Goal: Task Accomplishment & Management: Manage account settings

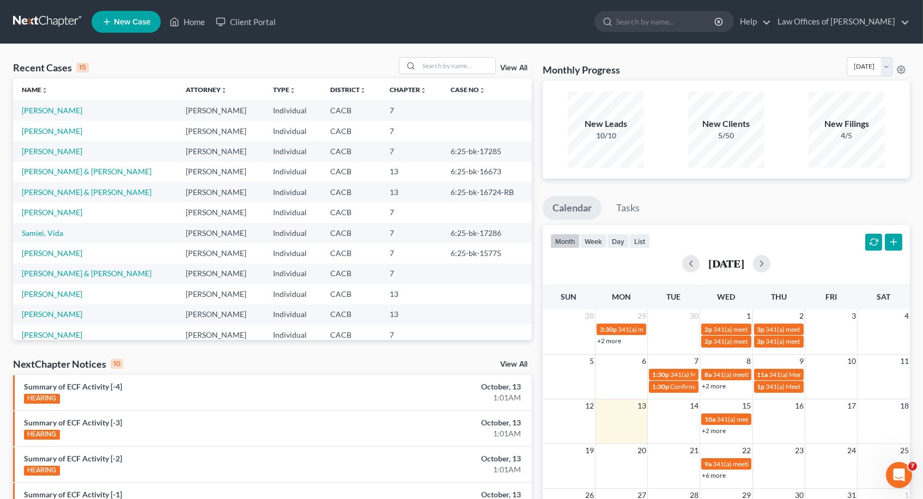
click at [434, 75] on div "Recent Cases 15 View All" at bounding box center [272, 67] width 519 height 21
click at [434, 64] on input "search" at bounding box center [457, 66] width 76 height 16
type input "[PERSON_NAME]"
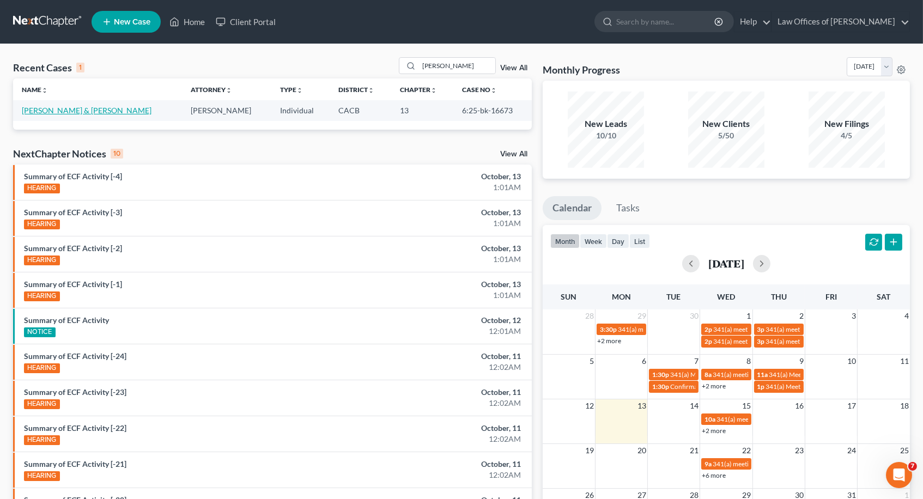
click at [82, 106] on link "[PERSON_NAME] & [PERSON_NAME]" at bounding box center [87, 110] width 130 height 9
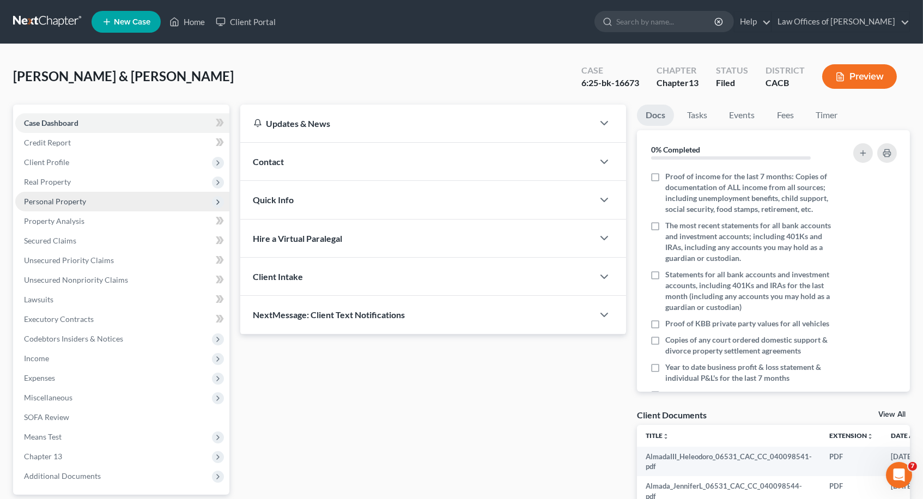
click at [53, 205] on span "Personal Property" at bounding box center [122, 202] width 214 height 20
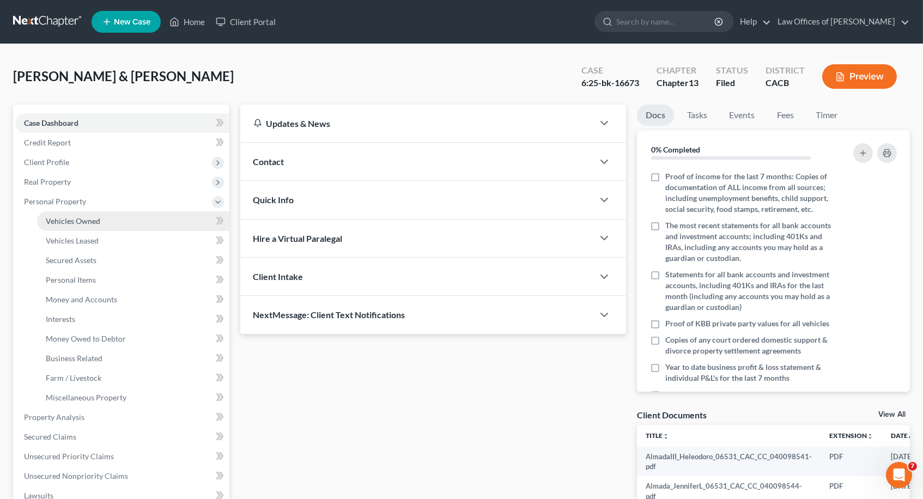
click at [91, 217] on span "Vehicles Owned" at bounding box center [73, 220] width 55 height 9
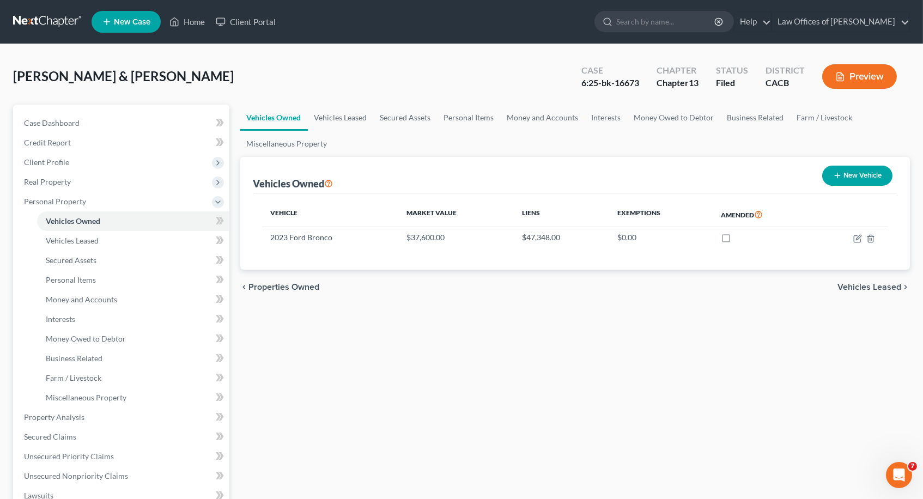
click at [315, 418] on div "Vehicles Owned Vehicles Leased Secured Assets Personal Items Money and Accounts…" at bounding box center [575, 429] width 681 height 649
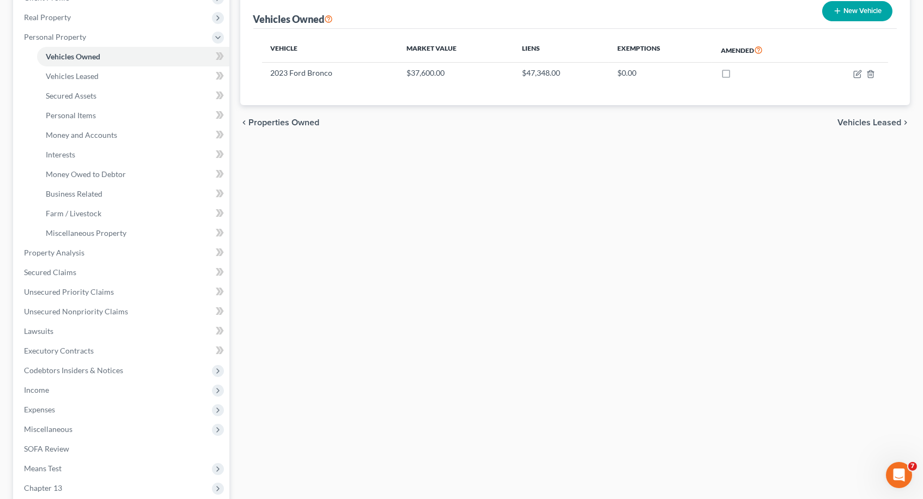
scroll to position [170, 0]
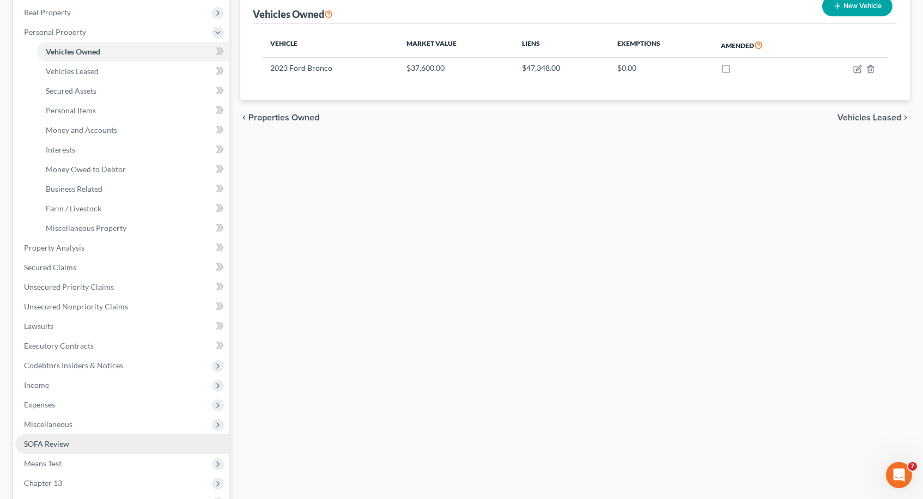
click at [66, 439] on span "SOFA Review" at bounding box center [46, 443] width 45 height 9
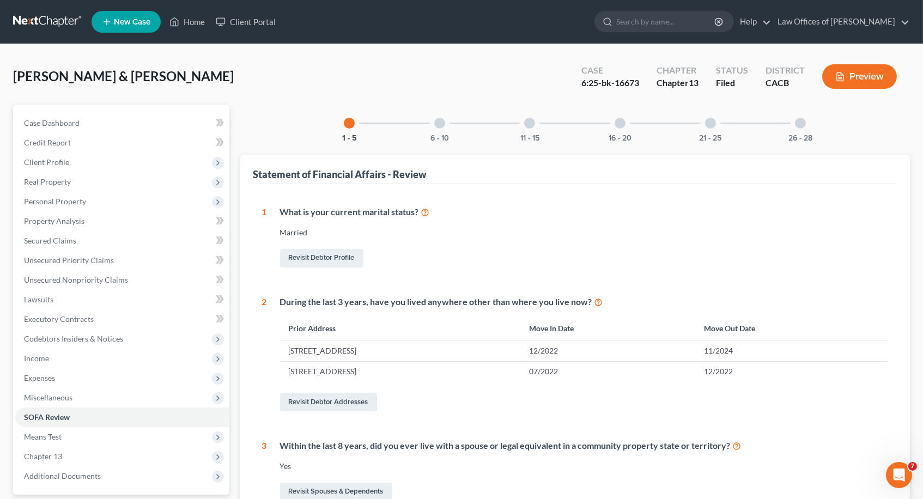
click at [440, 131] on div "6 - 10" at bounding box center [439, 123] width 37 height 37
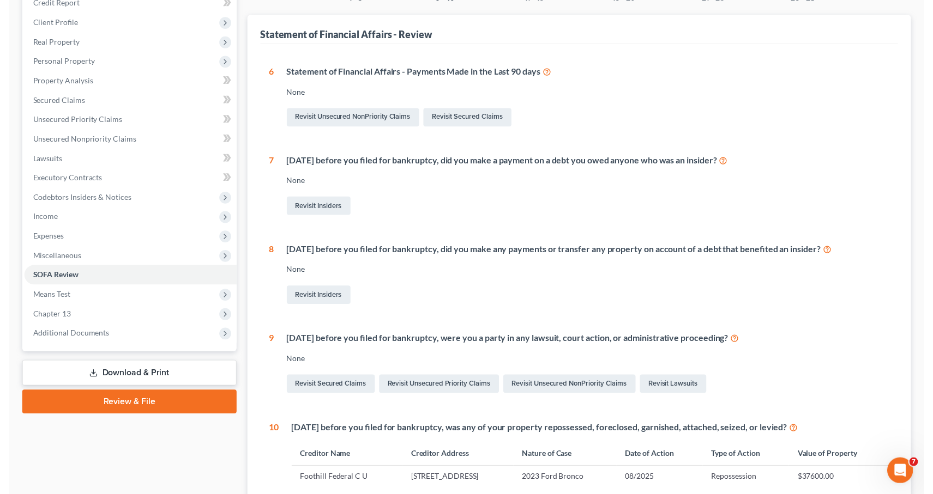
scroll to position [130, 0]
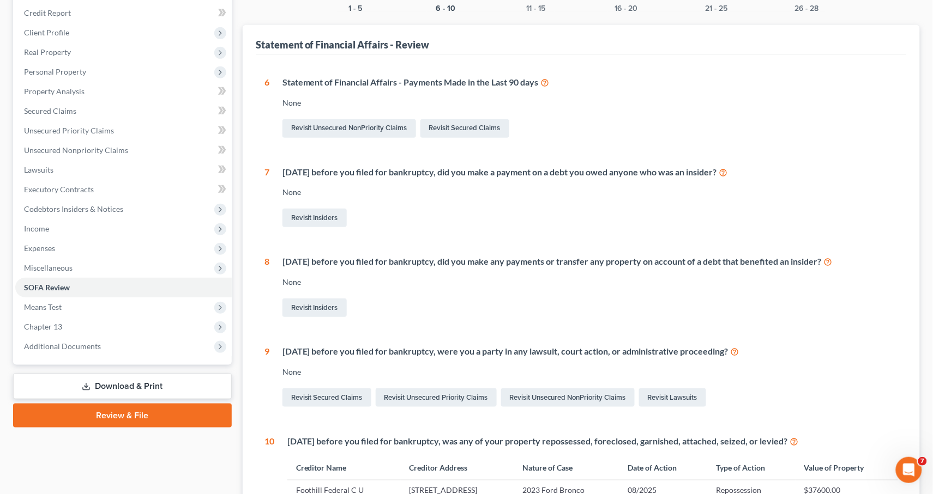
click at [110, 437] on div "Case Dashboard Payments Invoices Payments Payments Credit Report Client Profile" at bounding box center [122, 291] width 229 height 632
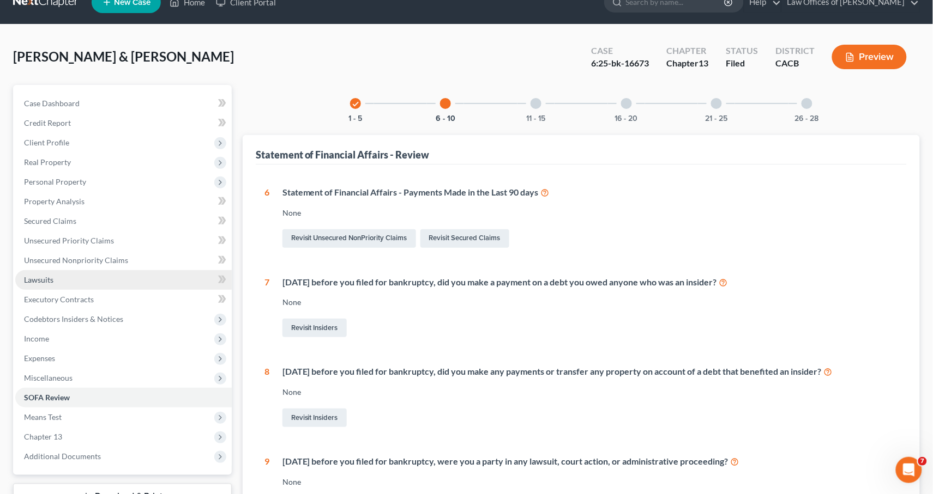
scroll to position [46, 0]
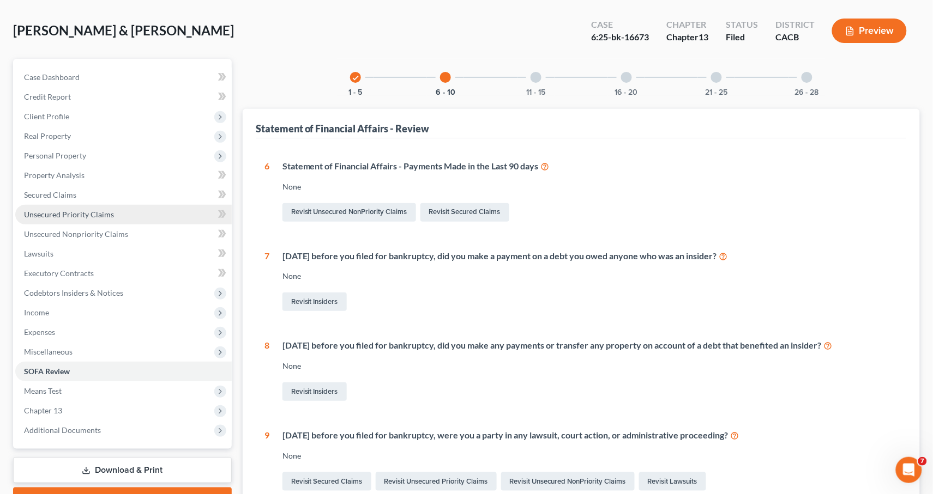
click at [70, 213] on link "Unsecured Priority Claims" at bounding box center [123, 215] width 216 height 20
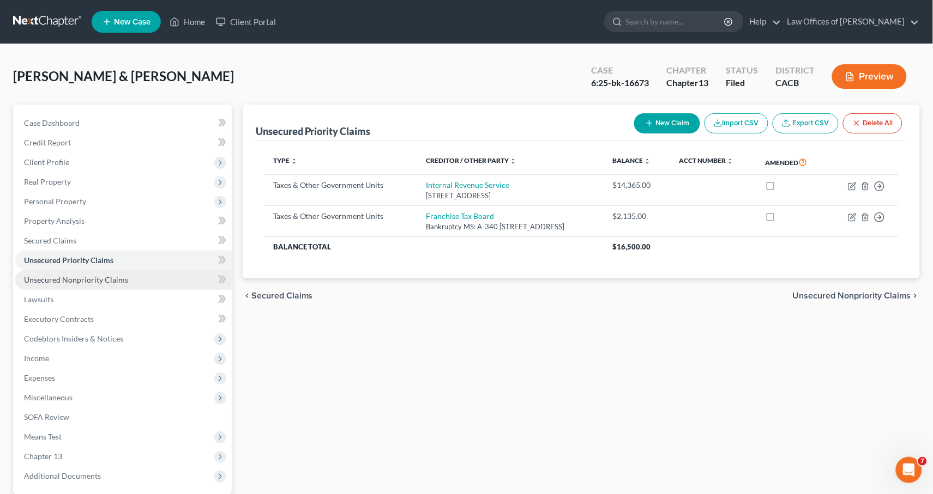
click at [86, 281] on link "Unsecured Nonpriority Claims" at bounding box center [123, 280] width 216 height 20
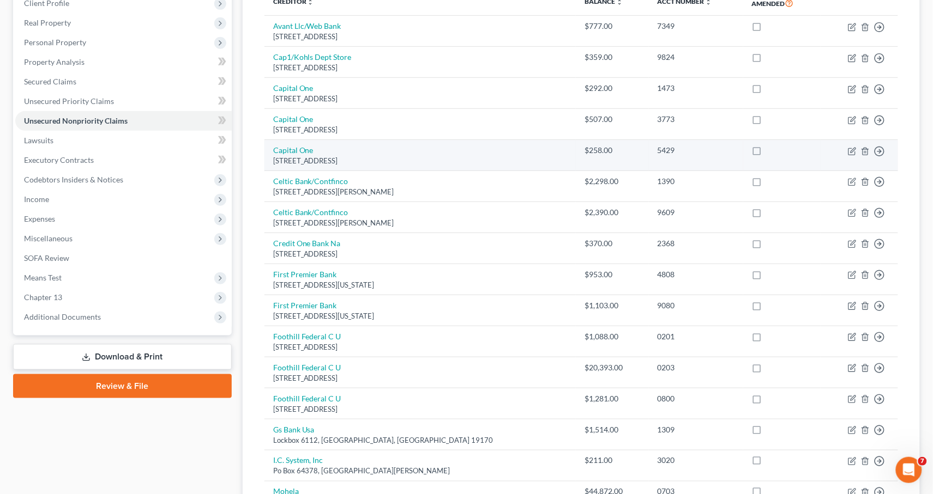
scroll to position [157, 0]
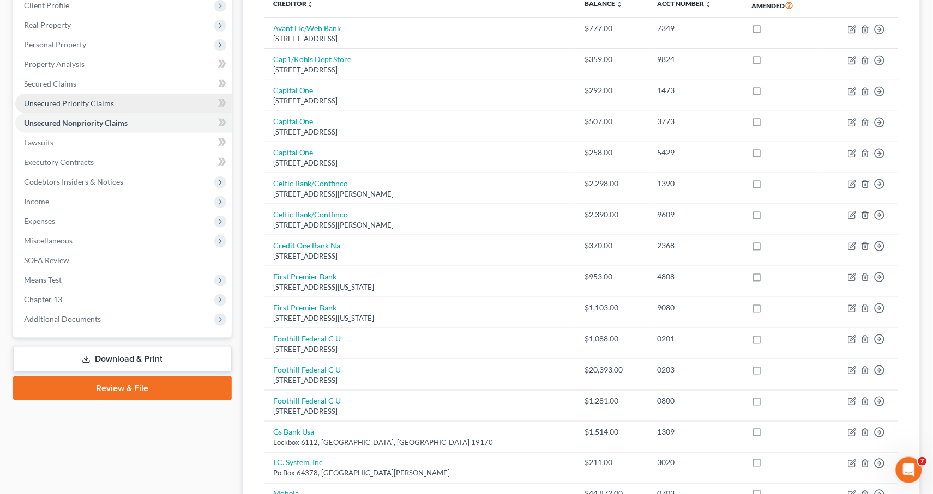
click at [54, 101] on span "Unsecured Priority Claims" at bounding box center [69, 103] width 90 height 9
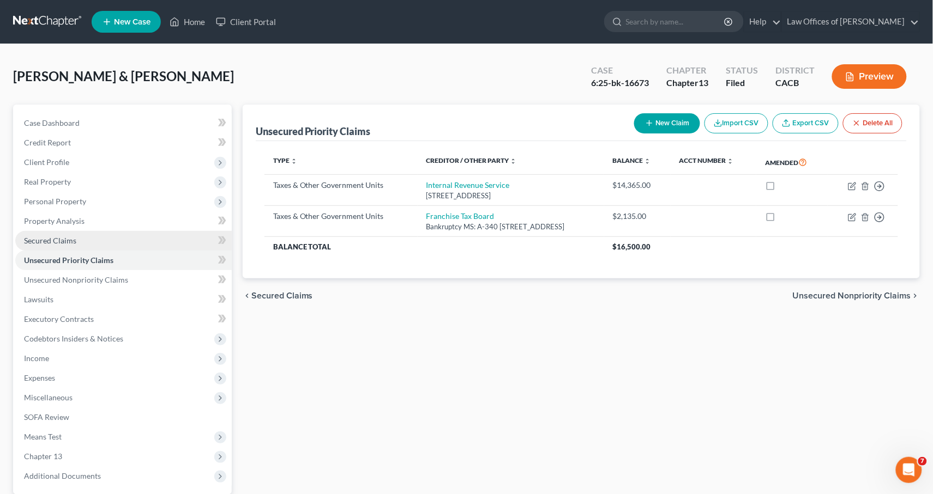
click at [50, 231] on link "Secured Claims" at bounding box center [123, 241] width 216 height 20
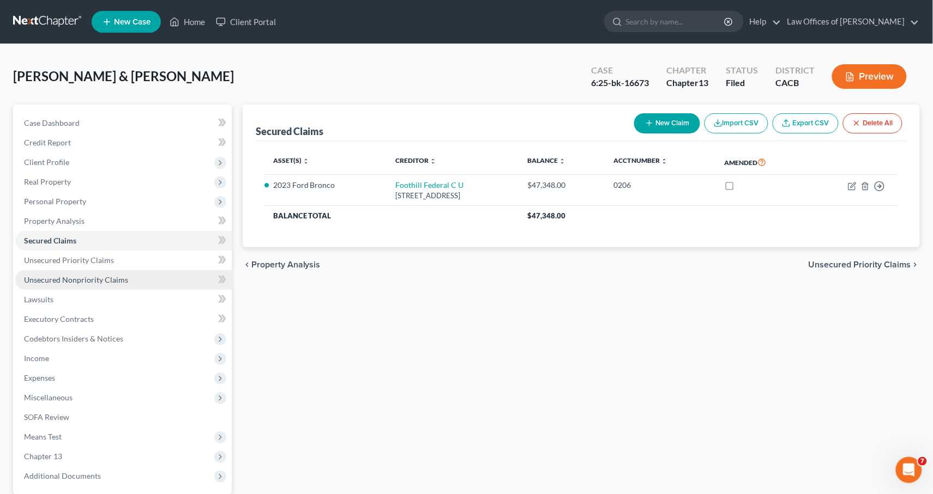
click at [60, 277] on span "Unsecured Nonpriority Claims" at bounding box center [76, 279] width 104 height 9
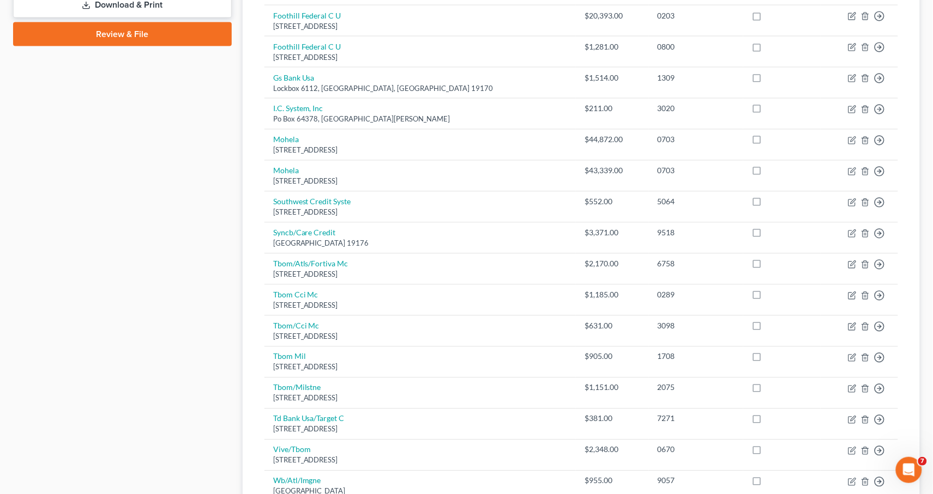
scroll to position [528, 0]
